Goal: Information Seeking & Learning: Learn about a topic

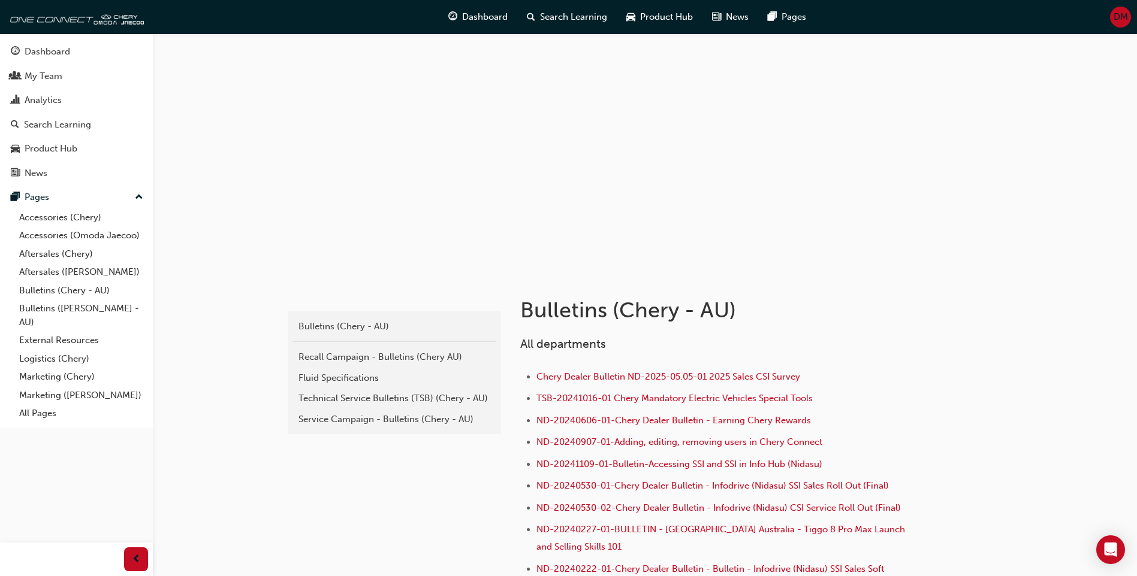
scroll to position [98, 0]
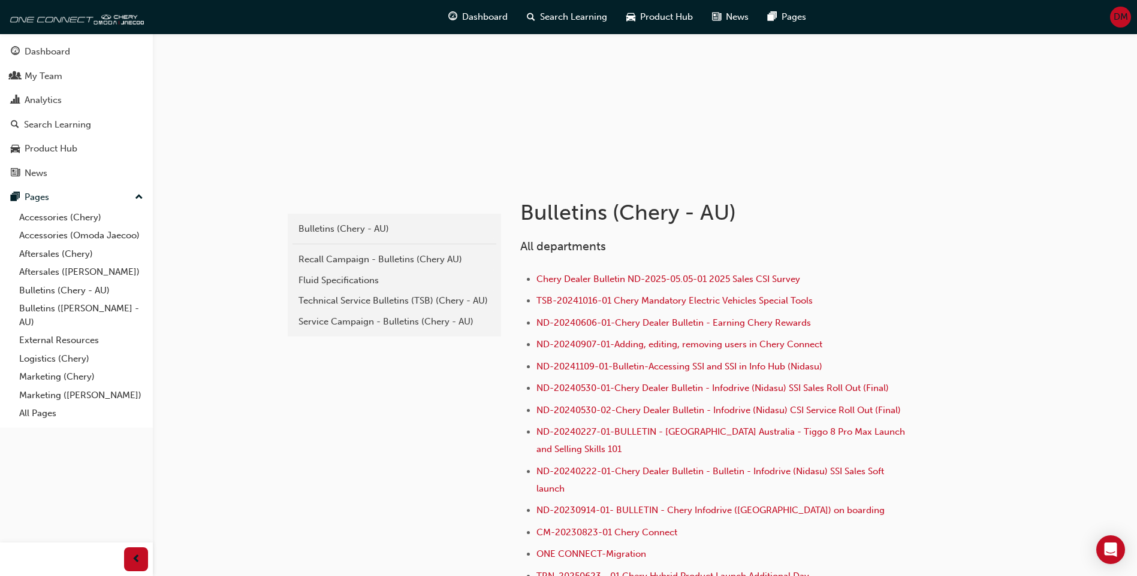
click at [412, 331] on link "Service Campaign - Bulletins (Chery - AU)" at bounding box center [394, 322] width 204 height 21
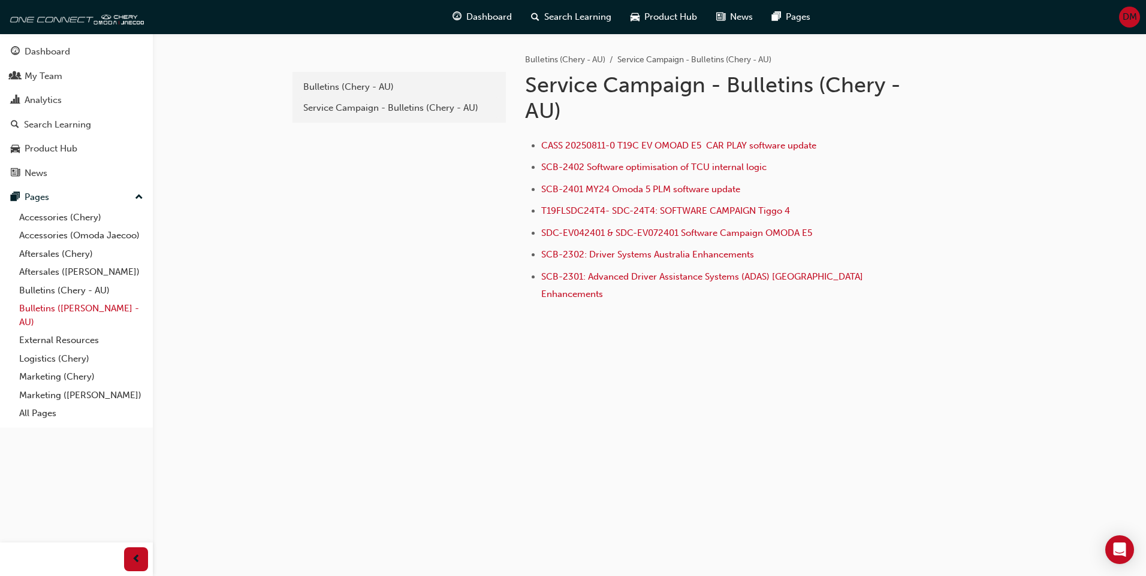
click at [84, 308] on link "Bulletins ([PERSON_NAME] - AU)" at bounding box center [81, 316] width 134 height 32
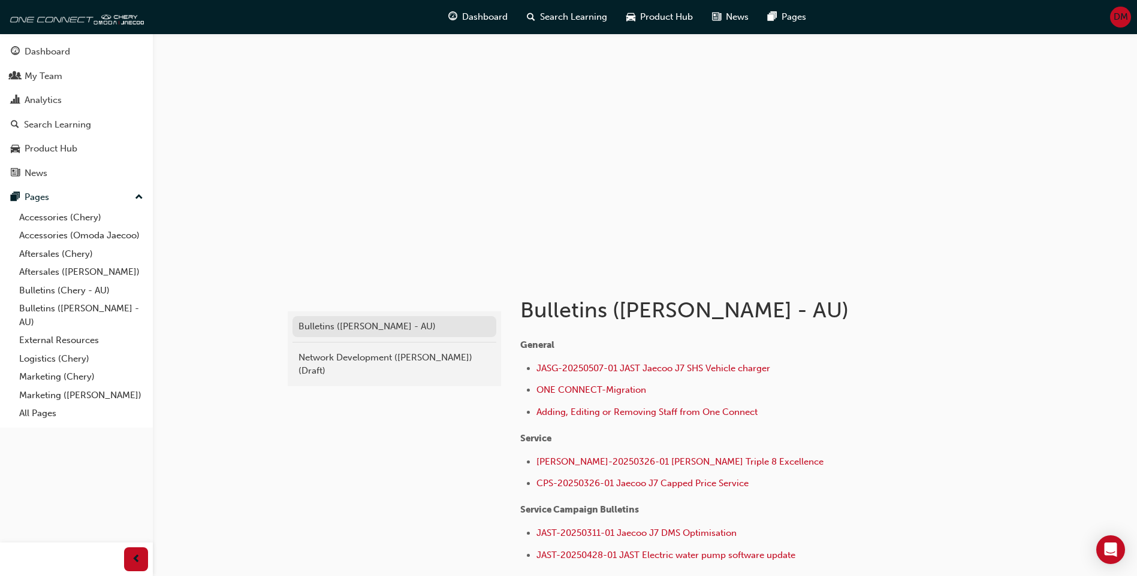
click at [363, 328] on div "Bulletins ([PERSON_NAME] - AU)" at bounding box center [394, 327] width 192 height 14
click at [65, 286] on link "Bulletins (Chery - AU)" at bounding box center [81, 291] width 134 height 19
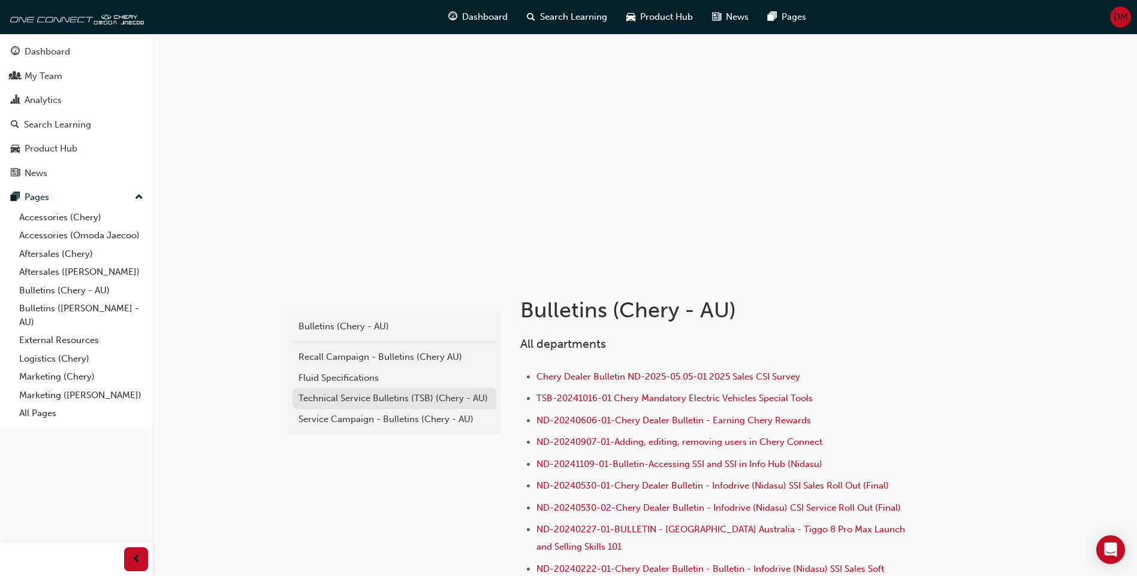
click at [378, 401] on div "Technical Service Bulletins (TSB) (Chery - AU)" at bounding box center [394, 399] width 192 height 14
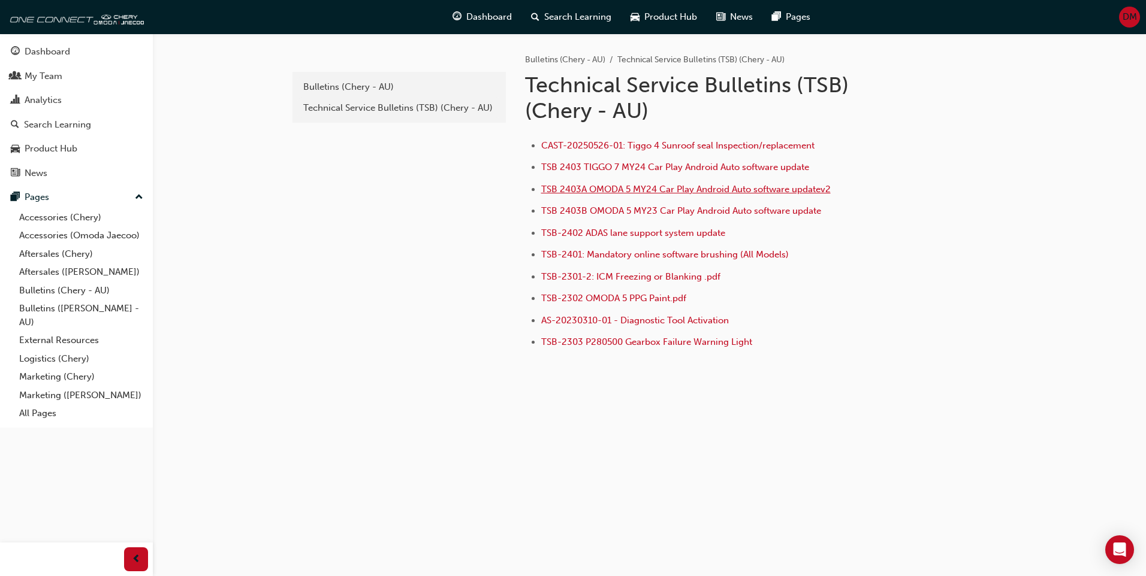
click at [675, 188] on span "TSB 2403A OMODA 5 MY24 Car Play Android Auto software updatev2" at bounding box center [685, 189] width 289 height 11
